Goal: Task Accomplishment & Management: Manage account settings

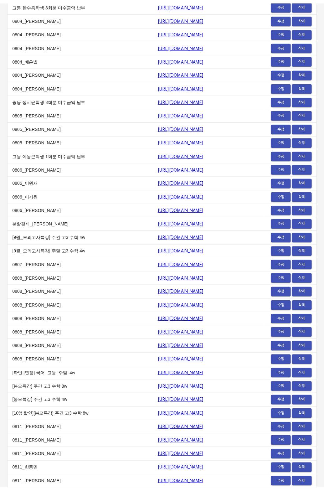
scroll to position [7368, 0]
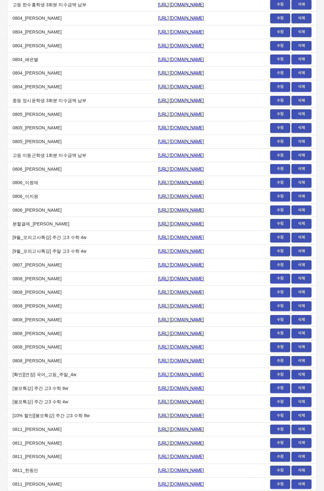
drag, startPoint x: 126, startPoint y: 363, endPoint x: 114, endPoint y: 364, distance: 12.2
click at [153, 364] on td "[URL][DOMAIN_NAME]" at bounding box center [208, 361] width 111 height 14
click at [101, 364] on td "0808_백다현" at bounding box center [80, 361] width 145 height 14
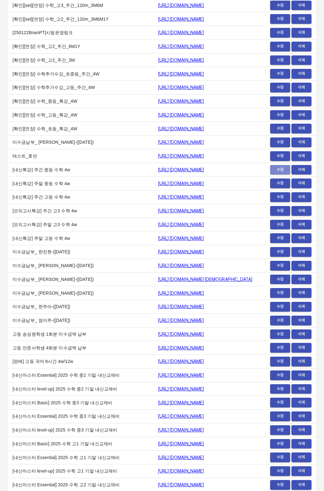
click at [276, 173] on span "수정" at bounding box center [280, 169] width 14 height 7
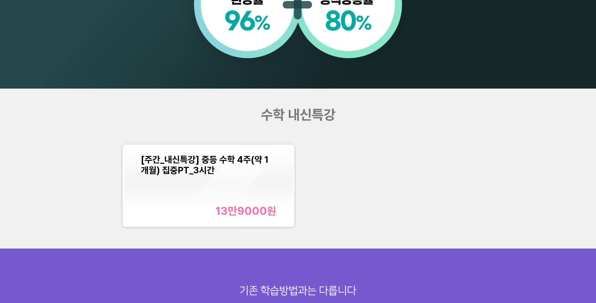
scroll to position [735, 0]
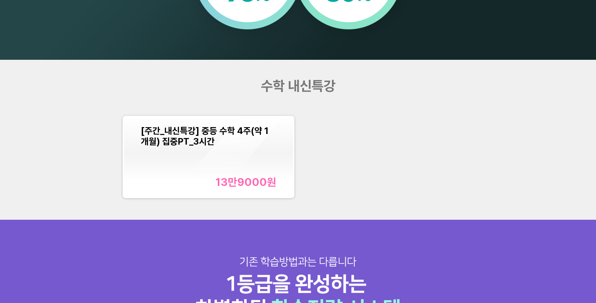
drag, startPoint x: 122, startPoint y: 138, endPoint x: 128, endPoint y: 130, distance: 10.1
click at [123, 136] on div "[주간_내신특강] 중등 수학 4주(약 1개월) 집중PT_3시간 13만9000 원" at bounding box center [298, 157] width 358 height 90
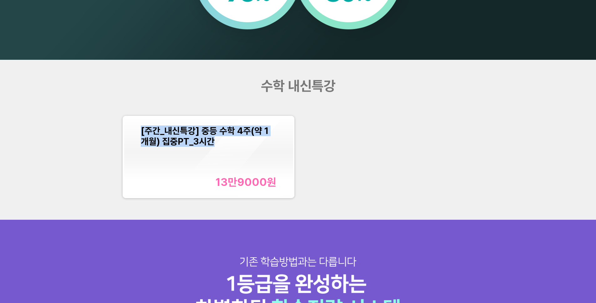
drag, startPoint x: 136, startPoint y: 127, endPoint x: 214, endPoint y: 142, distance: 79.8
click at [214, 142] on div "[주간_내신특강] 중등 수학 4주(약 1개월) 집중PT_3시간 13만9000 원" at bounding box center [208, 157] width 169 height 80
copy span "[주간_내신특강] 중등 수학 4주(약 1개월) 집중PT_3시간"
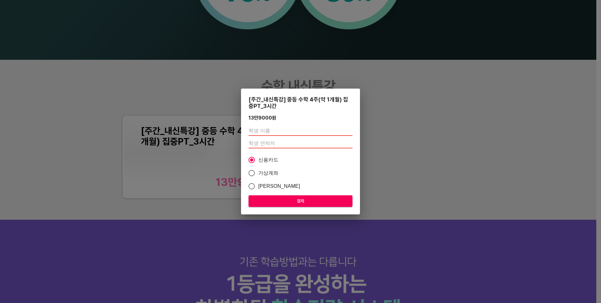
click at [415, 84] on div "[주간_내신특강] 중등 수학 4주(약 1개월) 집중PT_3시간 13만9000 원 신용카드 가상계좌 카카오페이 결제" at bounding box center [300, 151] width 601 height 303
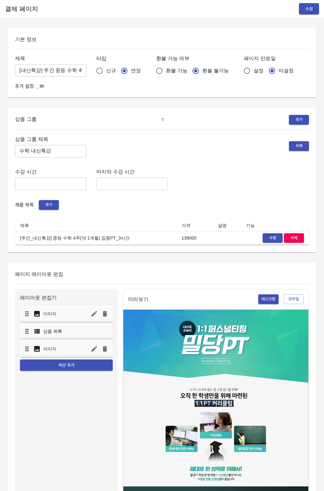
click at [270, 240] on span "수정" at bounding box center [273, 238] width 14 height 7
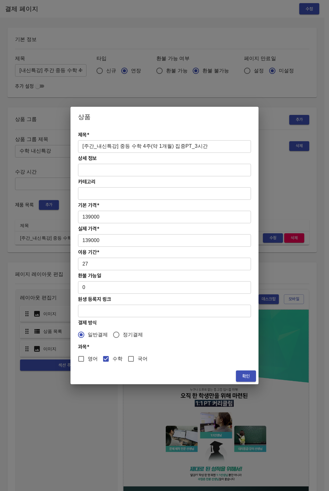
click at [97, 144] on input "[주간_내신특강] 중등 수학 4주(약 1개월) 집중PT_3시간" at bounding box center [164, 146] width 173 height 13
type input "[주간_중간내신특강] 중등 수학 4주(약 1개월) 집중PT_3시간"
click at [253, 373] on button "확인" at bounding box center [246, 376] width 20 height 12
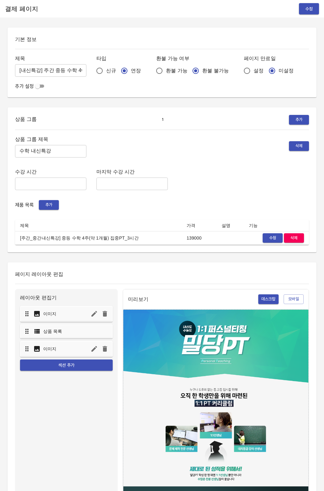
click at [146, 234] on td "[주간_중간내신특강] 중등 수학 4주(약 1개월) 집중PT_3시간" at bounding box center [98, 238] width 167 height 14
click at [301, 11] on button "수정" at bounding box center [309, 9] width 20 height 12
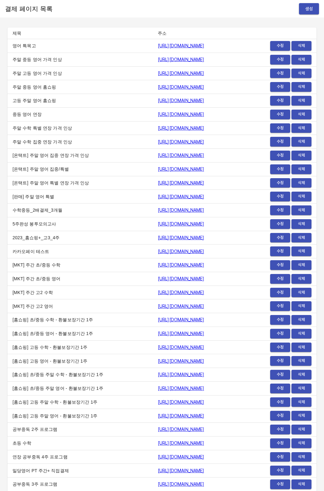
click at [81, 347] on td "[홈쇼핑] 고등 수학 - 환불보장기간 1주" at bounding box center [80, 347] width 145 height 14
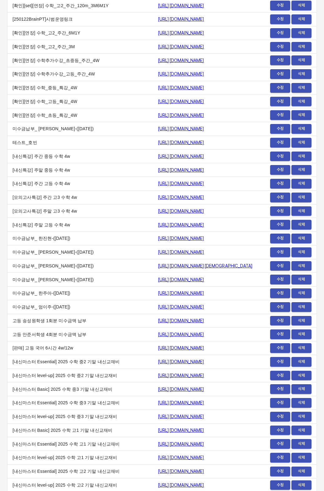
click at [276, 173] on span "수정" at bounding box center [280, 169] width 14 height 7
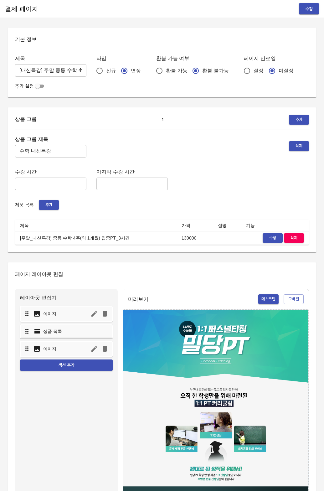
click at [265, 240] on button "수정" at bounding box center [273, 238] width 20 height 10
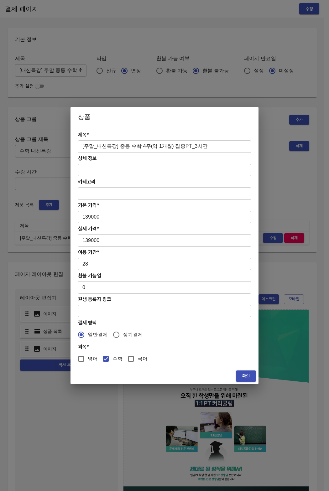
click at [95, 144] on input "[주말_내신특강] 중등 수학 4주(약 1개월) 집중PT_3시간" at bounding box center [164, 146] width 173 height 13
type input "[주말_중간내신특강] 중등 수학 4주(약 1개월) 집중PT_3시간"
click at [240, 375] on button "확인" at bounding box center [246, 376] width 20 height 12
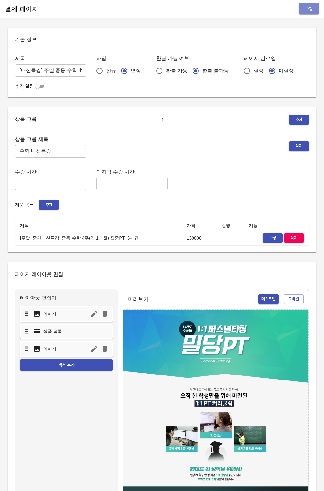
click at [307, 5] on span "수정" at bounding box center [309, 9] width 10 height 8
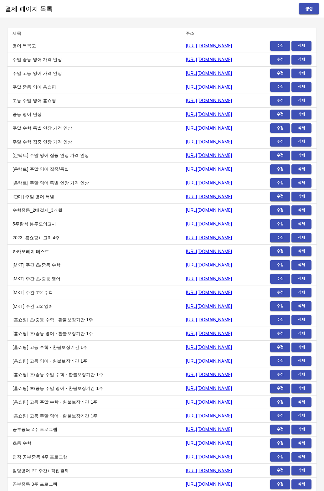
click at [68, 336] on td "[홈쇼핑] 초/중등 영어 - 환불보장기간 1주" at bounding box center [94, 334] width 173 height 14
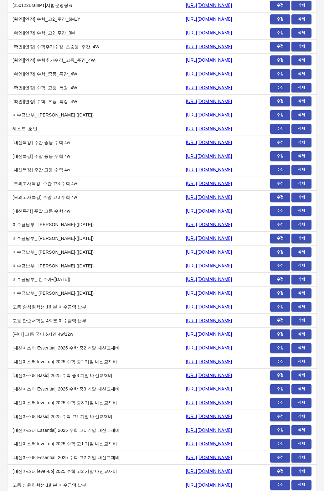
click at [276, 173] on span "수정" at bounding box center [280, 169] width 14 height 7
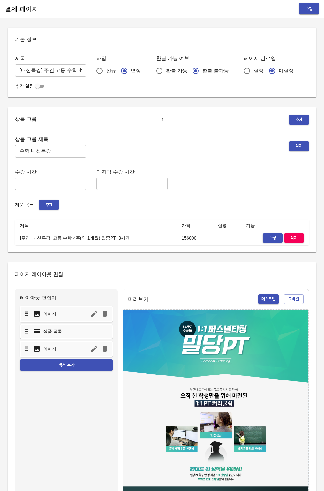
click at [275, 239] on span "수정" at bounding box center [273, 238] width 14 height 7
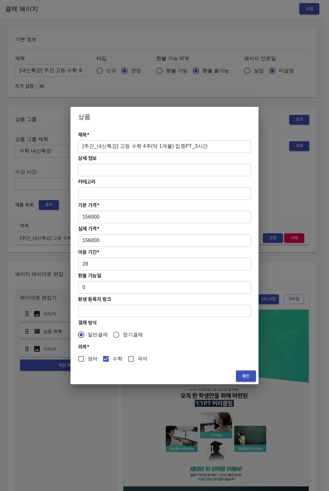
click at [98, 146] on input "[주간_내신특강] 고등 수학 4주(약 1개월) 집중PT_3시간" at bounding box center [164, 146] width 173 height 13
type input "[주간_중간내신특강] 고등 수학 4주(약 1개월) 집중PT_3시간"
click at [241, 373] on span "확인" at bounding box center [246, 376] width 10 height 8
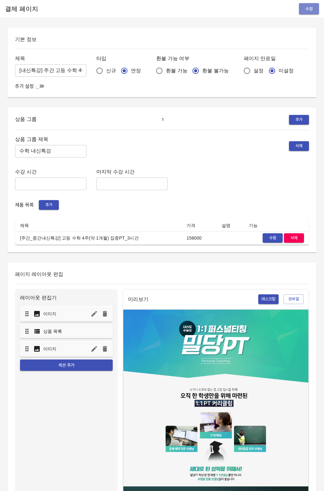
click at [312, 13] on button "수정" at bounding box center [309, 9] width 20 height 12
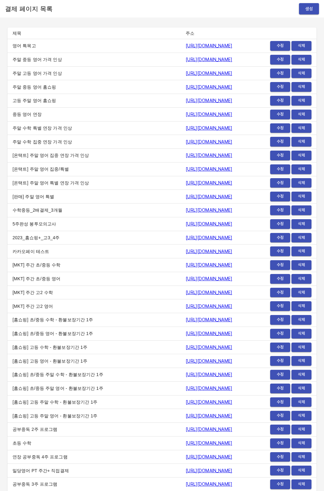
click at [91, 351] on td "[홈쇼핑] 고등 수학 - 환불보장기간 1주" at bounding box center [94, 347] width 173 height 14
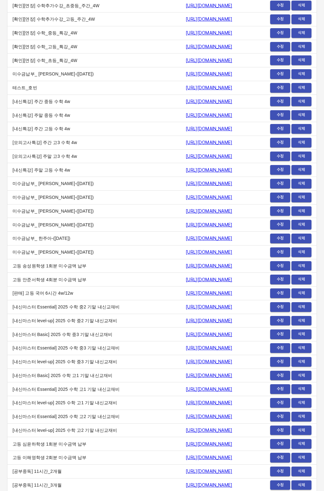
click at [278, 173] on span "수정" at bounding box center [280, 169] width 14 height 7
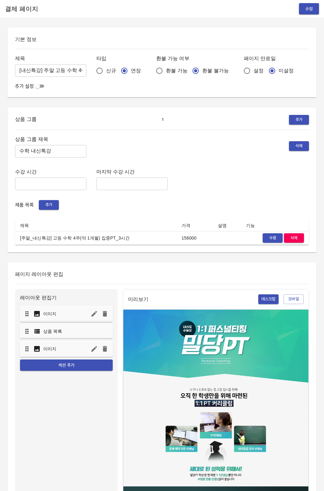
click at [276, 237] on span "수정" at bounding box center [273, 238] width 14 height 7
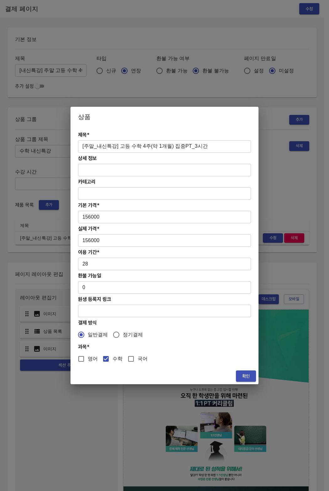
click at [97, 147] on input "[주말_내신특강] 고등 수학 4주(약 1개월) 집중PT_3시간" at bounding box center [164, 146] width 173 height 13
type input "[주말_중간내신특강] 고등 수학 4주(약 1개월) 집중PT_3시간"
click at [244, 375] on span "확인" at bounding box center [246, 376] width 10 height 8
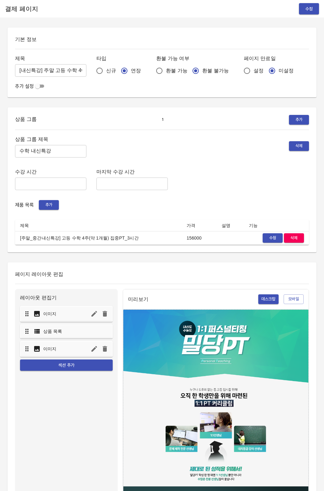
click at [316, 9] on button "수정" at bounding box center [309, 9] width 20 height 12
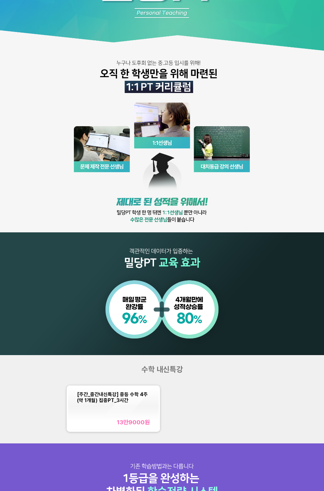
scroll to position [175, 0]
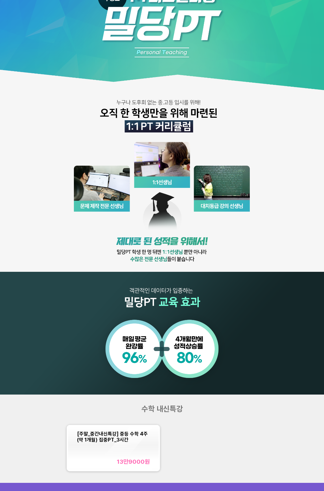
scroll to position [75, 0]
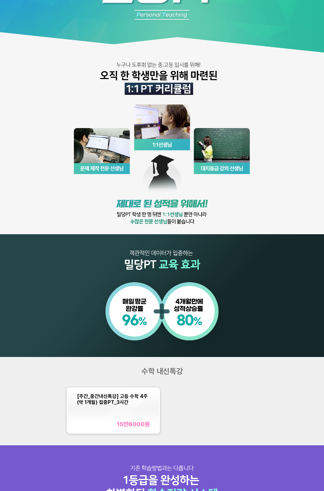
scroll to position [113, 0]
